Goal: Find specific page/section: Find specific page/section

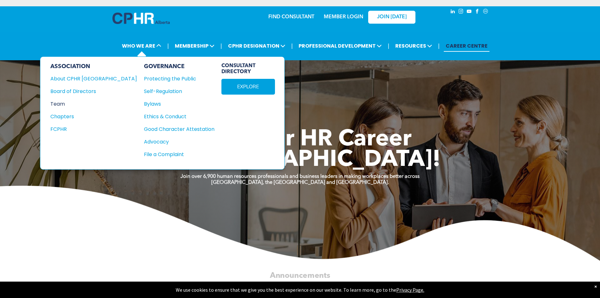
click at [65, 103] on div "Team" at bounding box center [89, 104] width 78 height 8
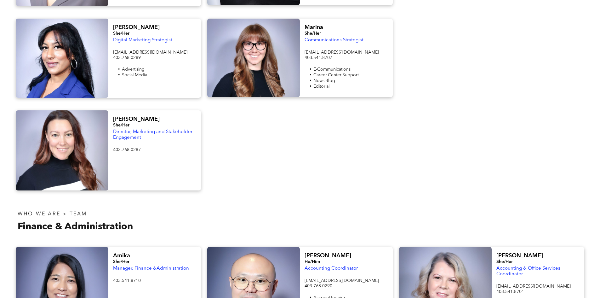
scroll to position [756, 0]
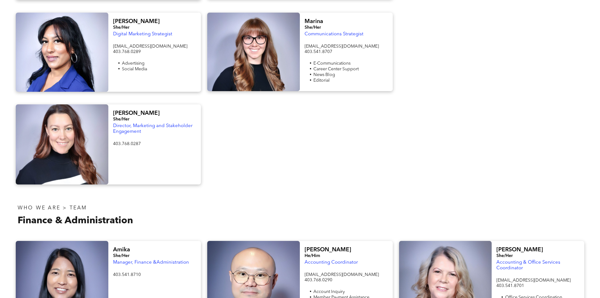
drag, startPoint x: 339, startPoint y: 123, endPoint x: 295, endPoint y: 114, distance: 45.0
click at [325, 121] on div at bounding box center [300, 144] width 192 height 80
